Goal: Find specific page/section: Find specific page/section

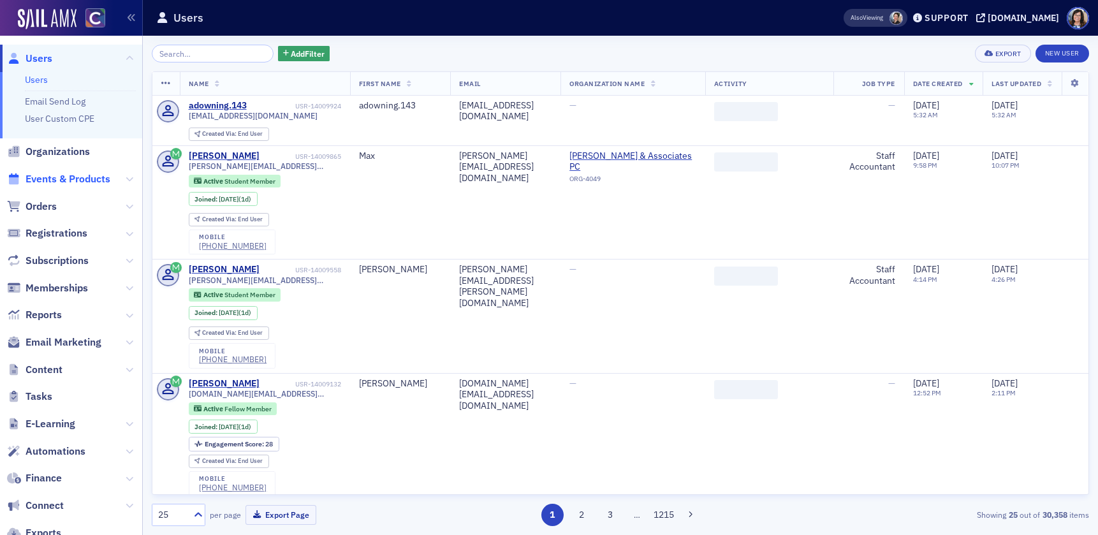
click at [56, 176] on span "Events & Products" at bounding box center [68, 179] width 85 height 14
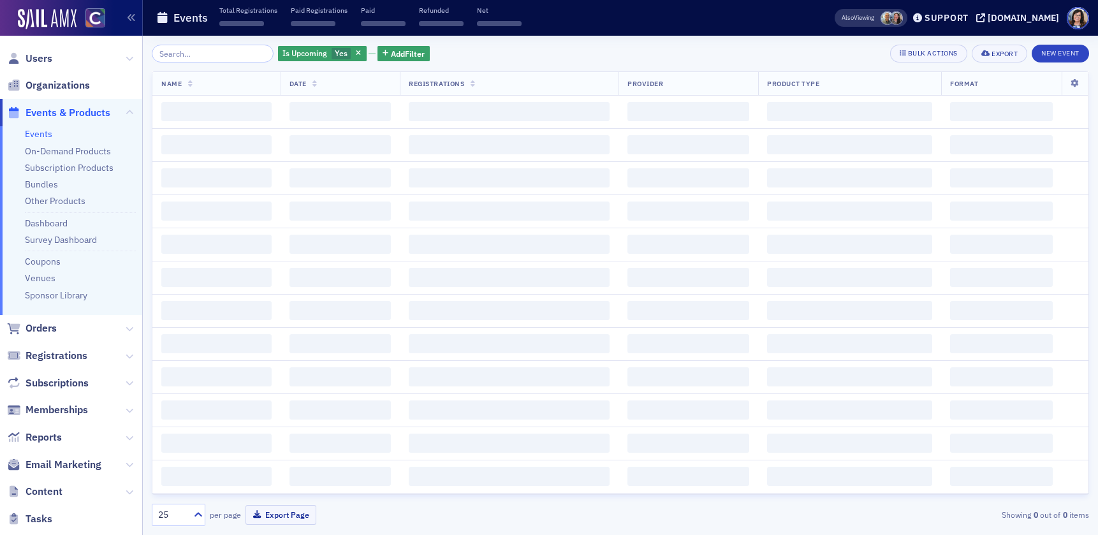
click at [204, 56] on input "search" at bounding box center [213, 54] width 122 height 18
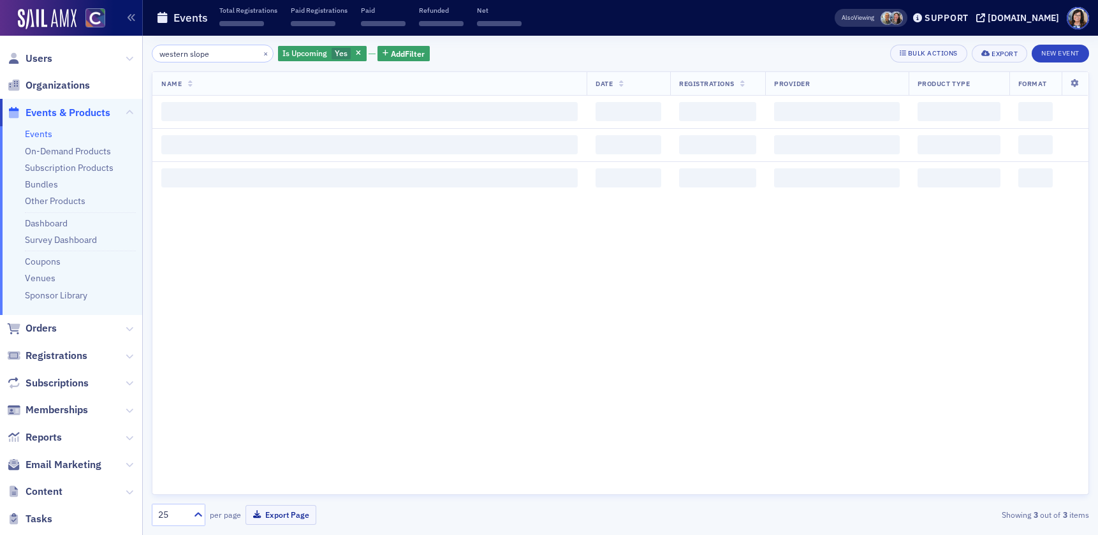
type input "western slope"
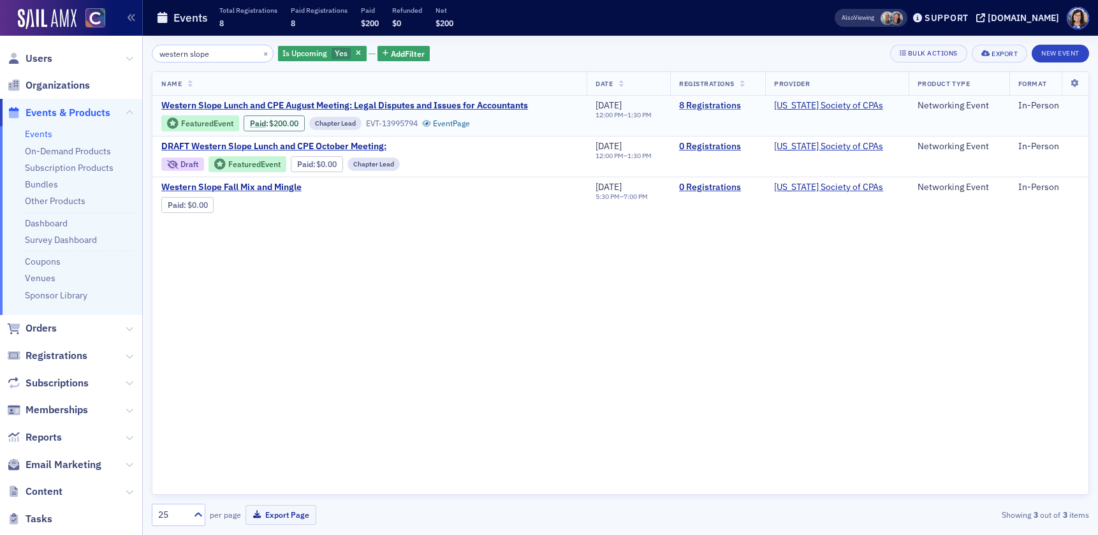
click at [710, 103] on link "8 Registrations" at bounding box center [717, 105] width 77 height 11
